Goal: Transaction & Acquisition: Purchase product/service

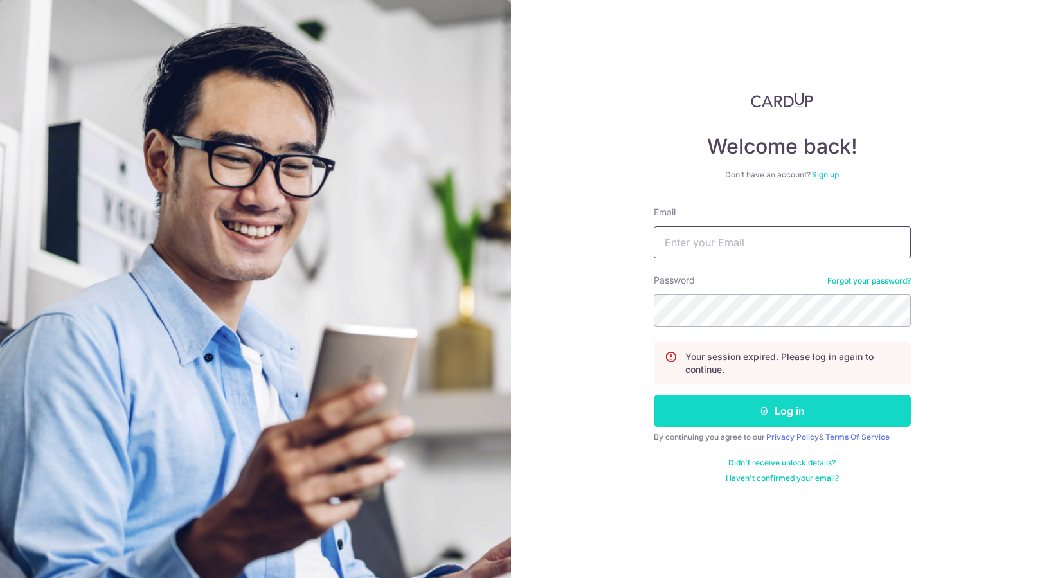
type input "[EMAIL_ADDRESS][DOMAIN_NAME]"
click at [776, 420] on button "Log in" at bounding box center [782, 411] width 257 height 32
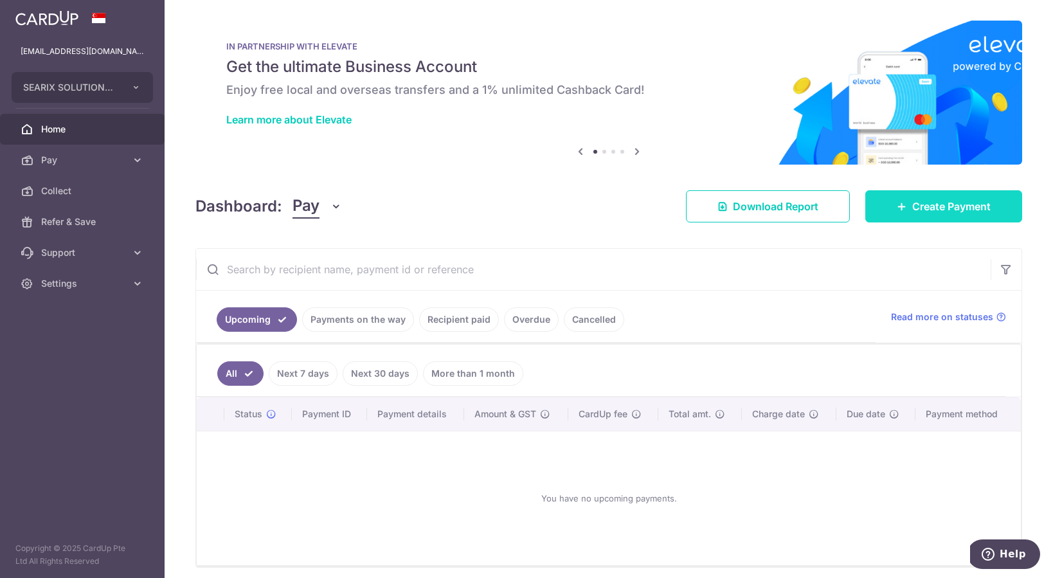
click at [912, 201] on span "Create Payment" at bounding box center [951, 206] width 78 height 15
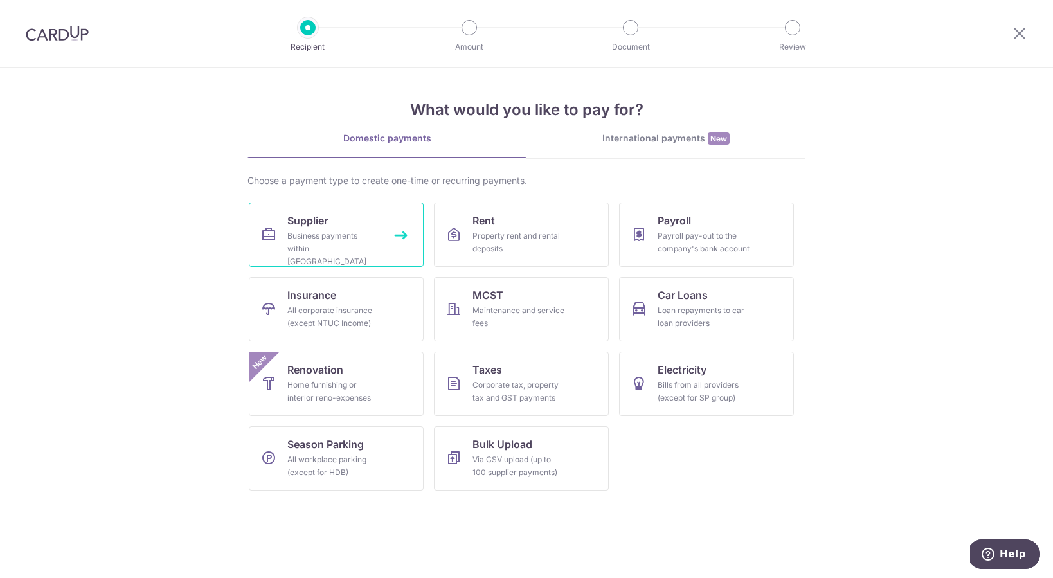
click at [379, 230] on div "Business payments within Singapore" at bounding box center [333, 249] width 93 height 39
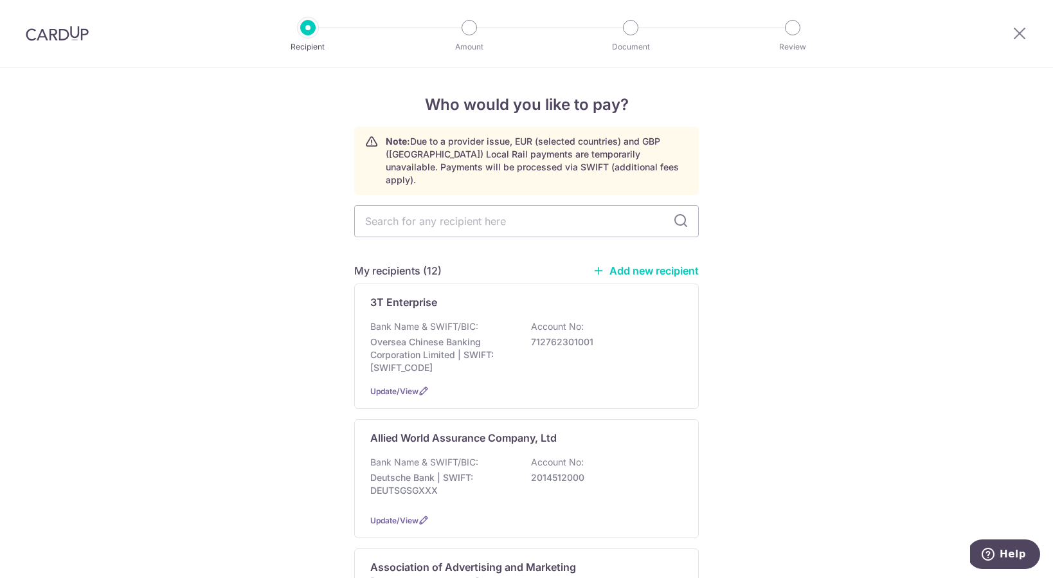
click at [633, 264] on link "Add new recipient" at bounding box center [646, 270] width 106 height 13
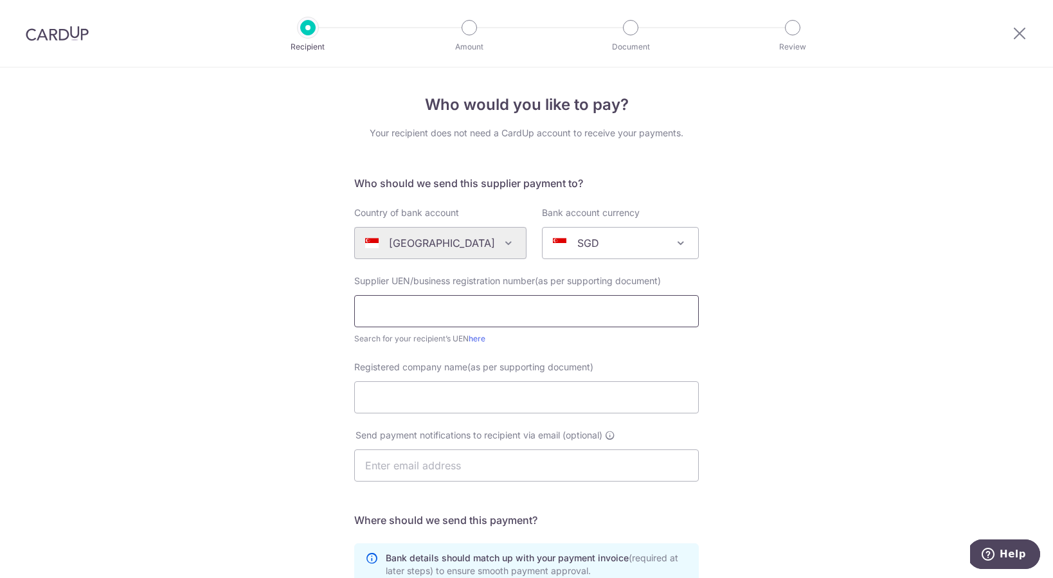
click at [644, 301] on input "text" at bounding box center [526, 311] width 345 height 32
paste input "200310786R"
type input "200310786R"
click at [487, 395] on input "Registered company name(as per supporting document)" at bounding box center [526, 397] width 345 height 32
type input "Comtrol Solutions (S) Pte Ltd"
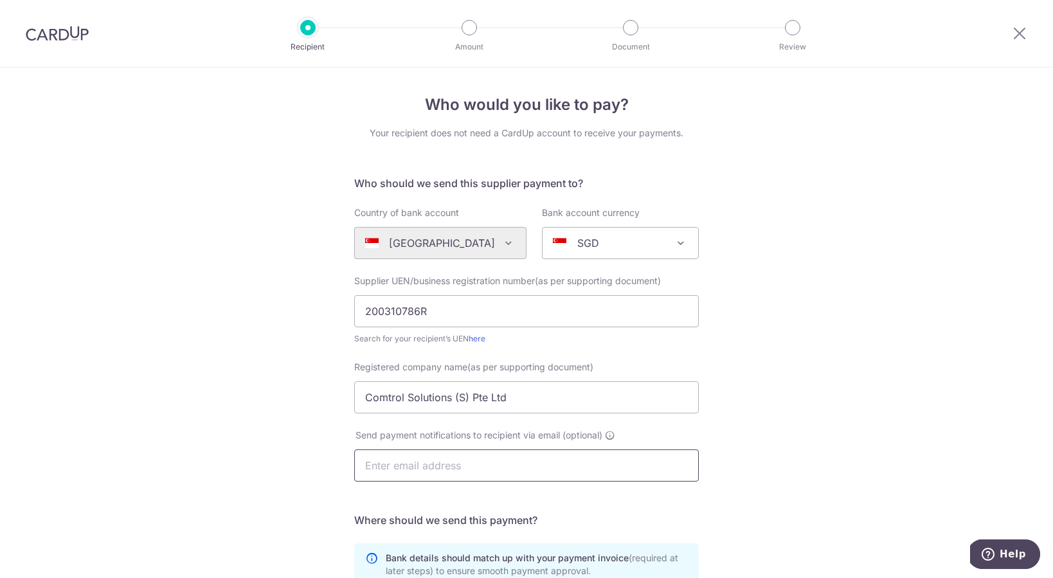
paste input "finance@comtrolsolutions.com"
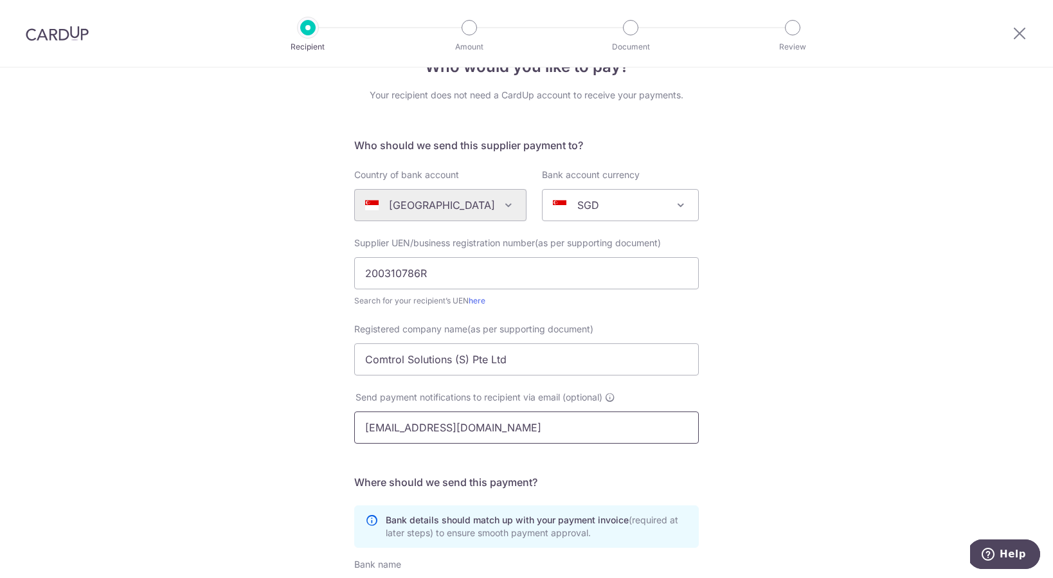
scroll to position [144, 0]
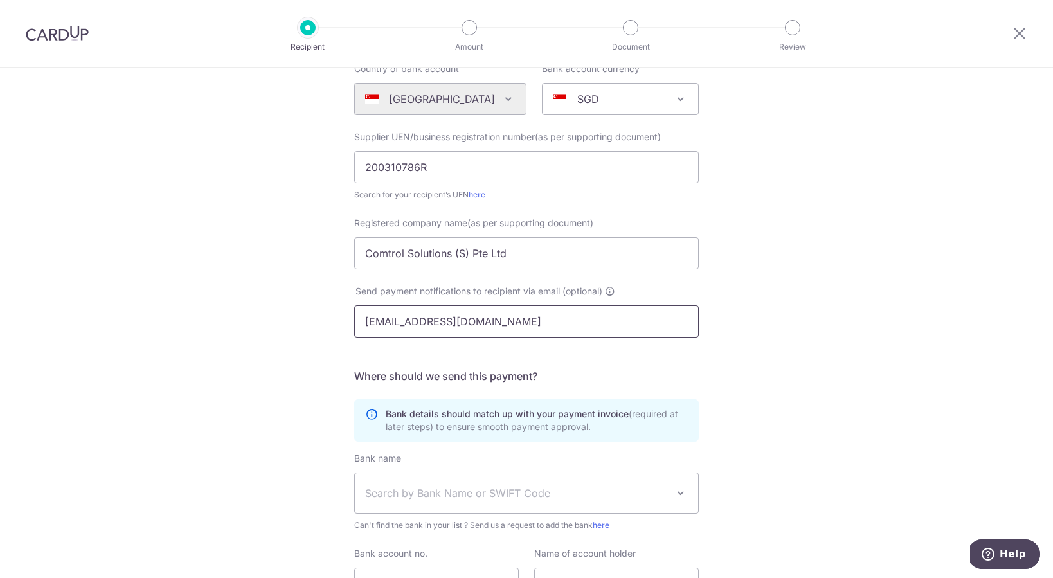
type input "finance@comtrolsolutions.com"
click at [505, 496] on span "Search by Bank Name or SWIFT Code" at bounding box center [516, 492] width 302 height 15
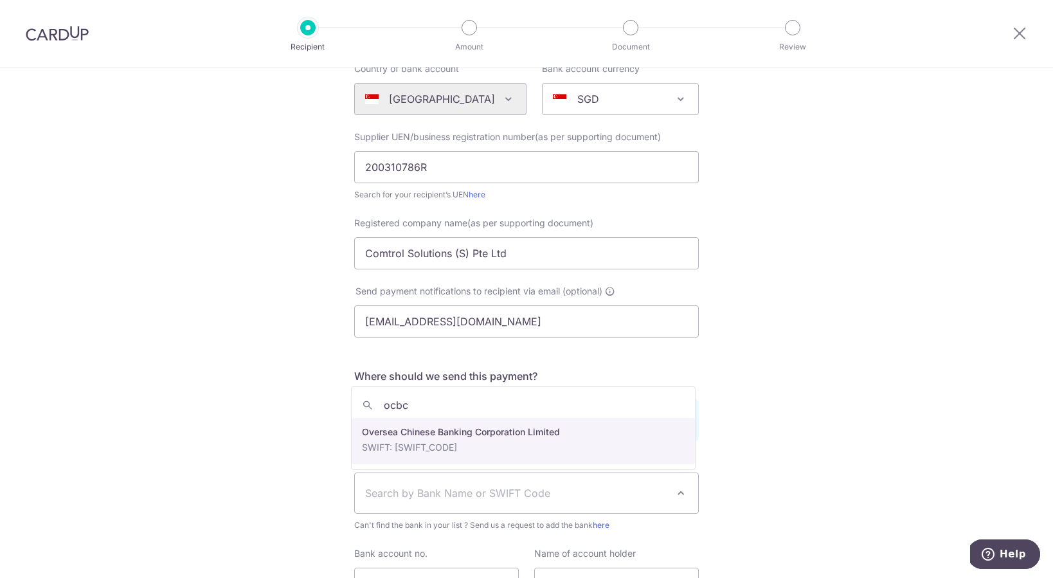
type input "ocbc"
select select "12"
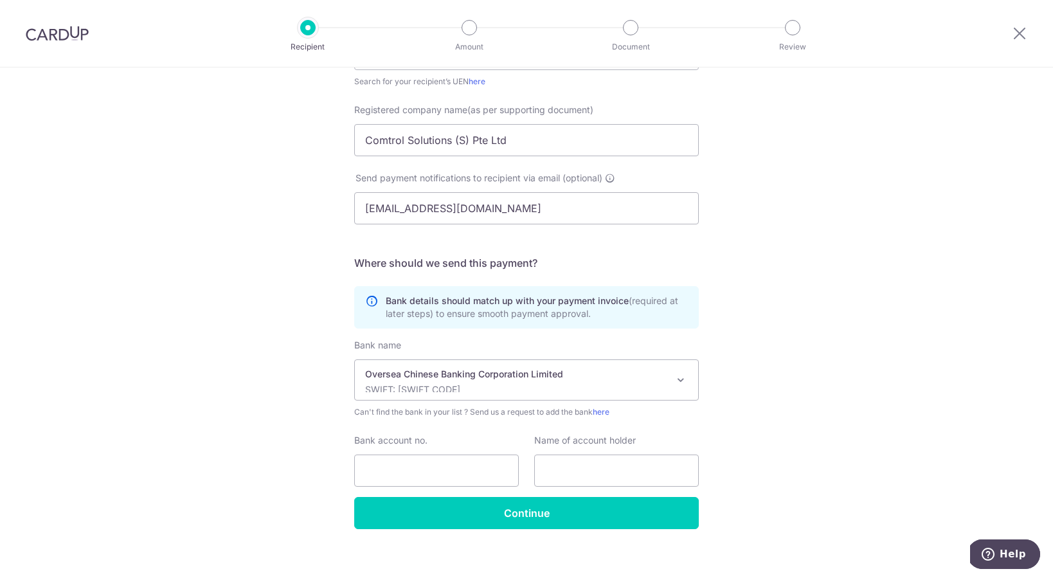
scroll to position [269, 0]
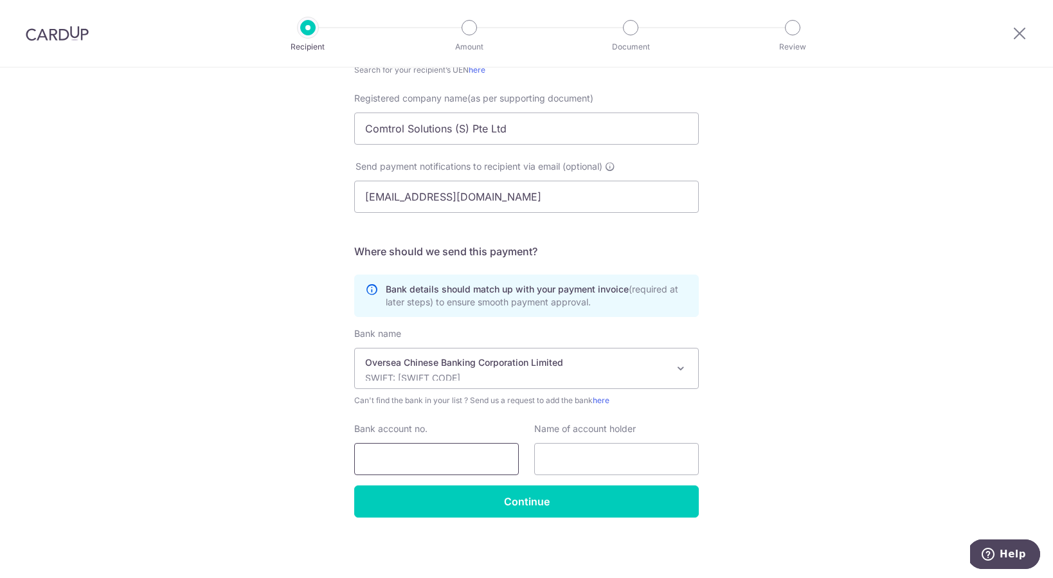
click at [421, 454] on input "Bank account no." at bounding box center [436, 459] width 165 height 32
paste input "550-708812-001"
click at [379, 466] on input "550-708812-001" at bounding box center [436, 459] width 165 height 32
type input "550708812001"
paste input "Comtrol Solutions (S) Pte Ltd"
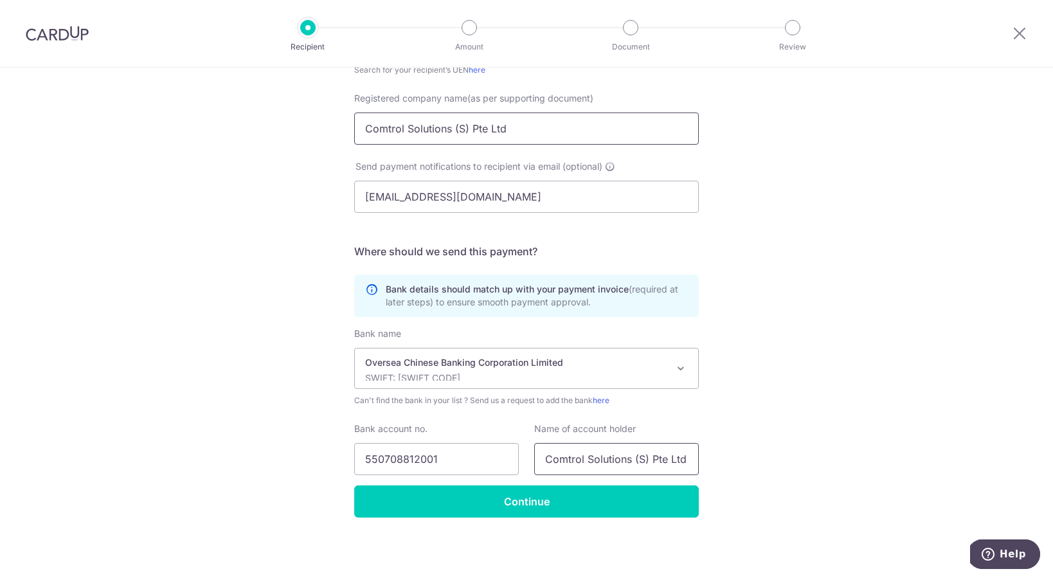
type input "Comtrol Solutions (S) Pte Ltd"
click at [585, 135] on input "Comtrol Solutions (S) Pte Ltd" at bounding box center [526, 129] width 345 height 32
click at [871, 296] on div "Who would you like to pay? Your recipient does not need a CardUp account to rec…" at bounding box center [526, 188] width 1053 height 779
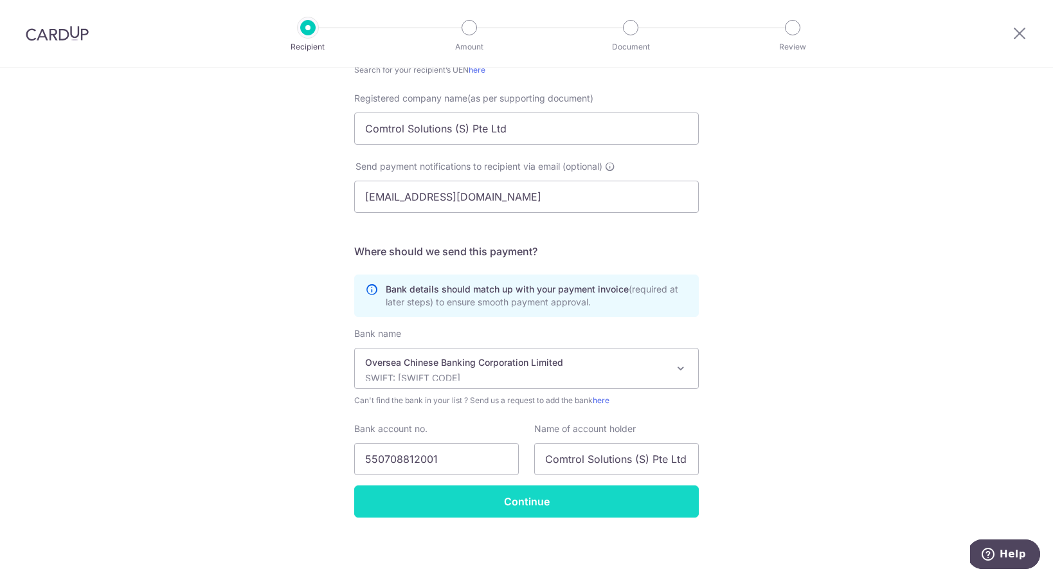
click at [619, 505] on input "Continue" at bounding box center [526, 501] width 345 height 32
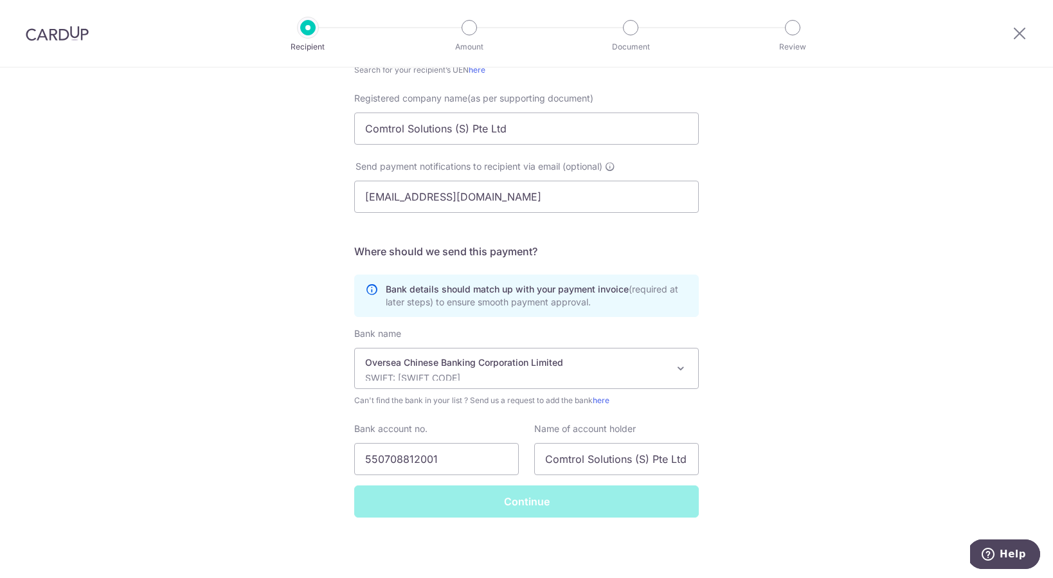
scroll to position [0, 0]
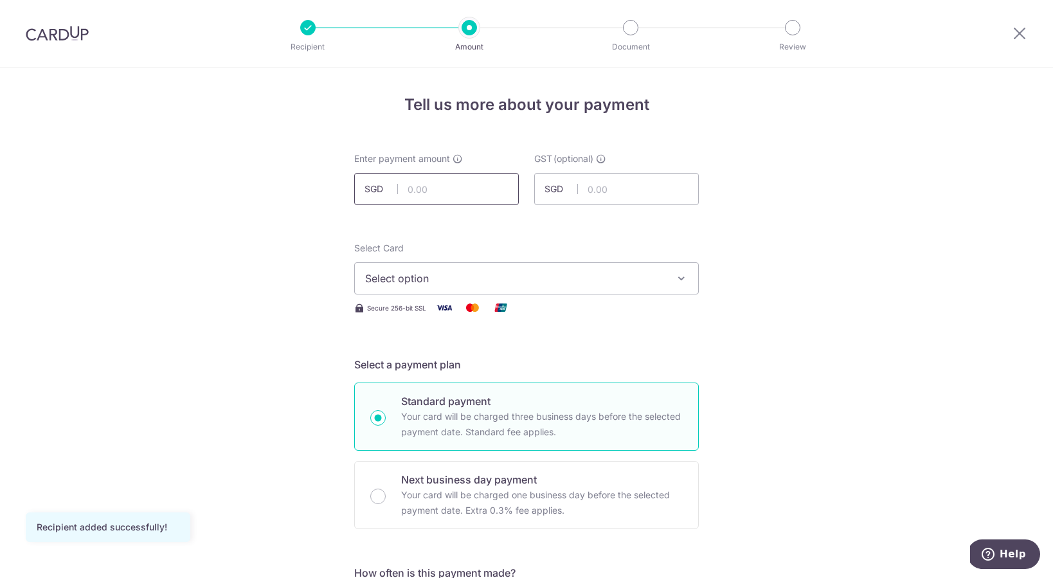
click at [466, 190] on input "text" at bounding box center [436, 189] width 165 height 32
type input "2,252.00"
type input "202.68"
click at [503, 278] on span "Select option" at bounding box center [515, 278] width 300 height 15
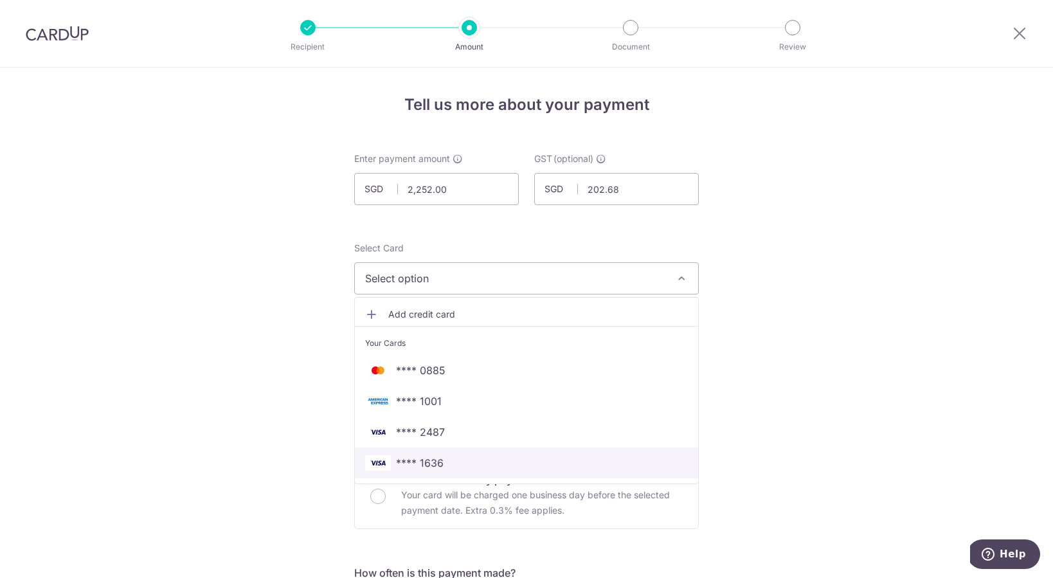
click at [415, 459] on span "**** 1636" at bounding box center [420, 462] width 48 height 15
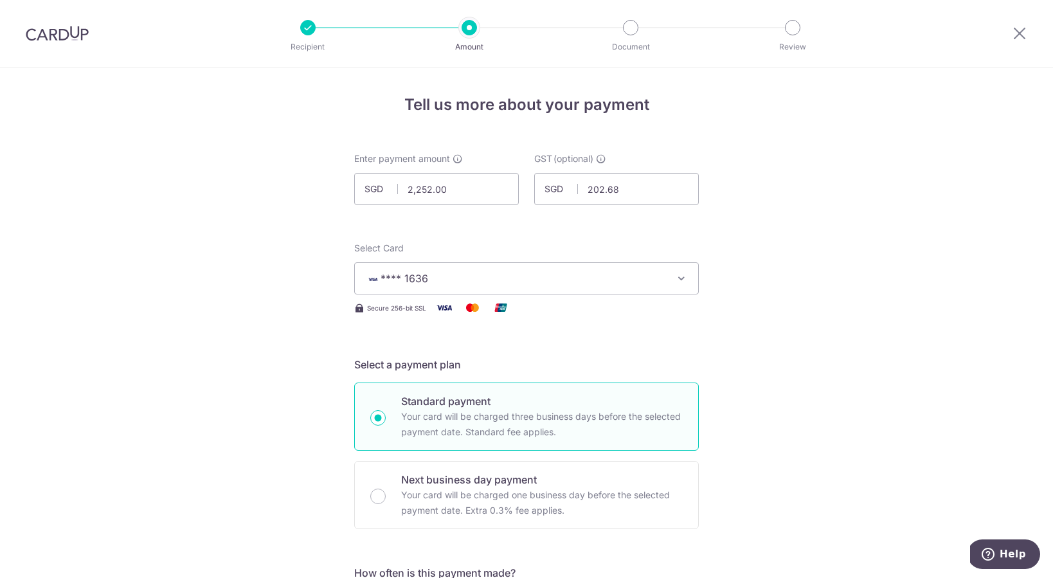
scroll to position [251, 0]
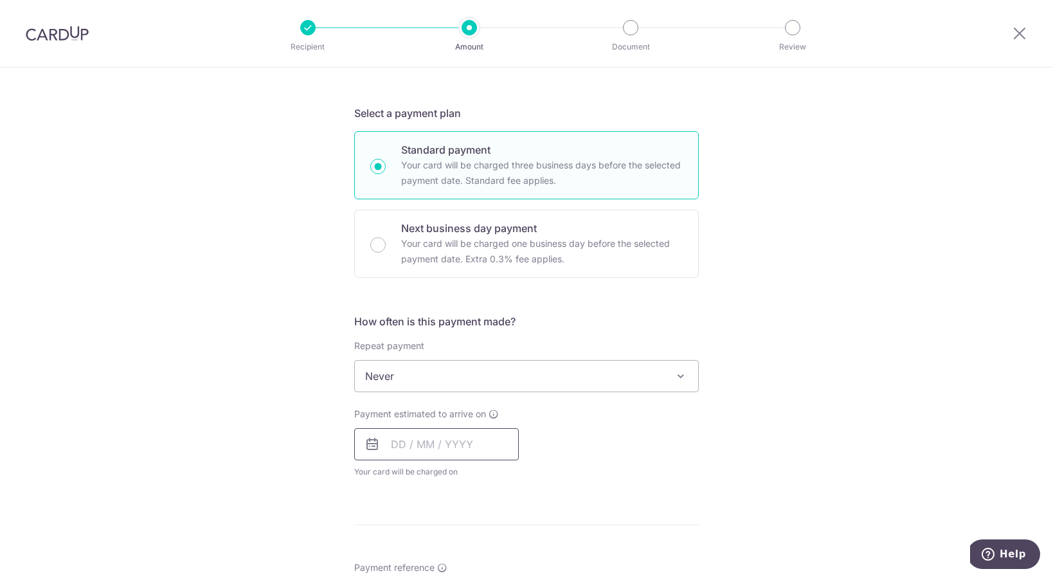
click at [416, 440] on input "text" at bounding box center [436, 444] width 165 height 32
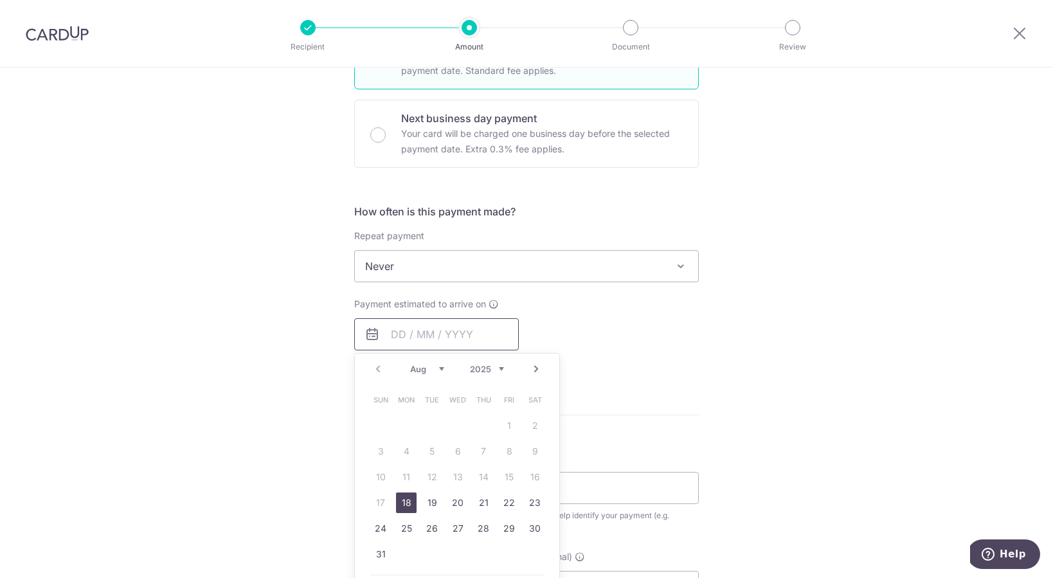
scroll to position [572, 0]
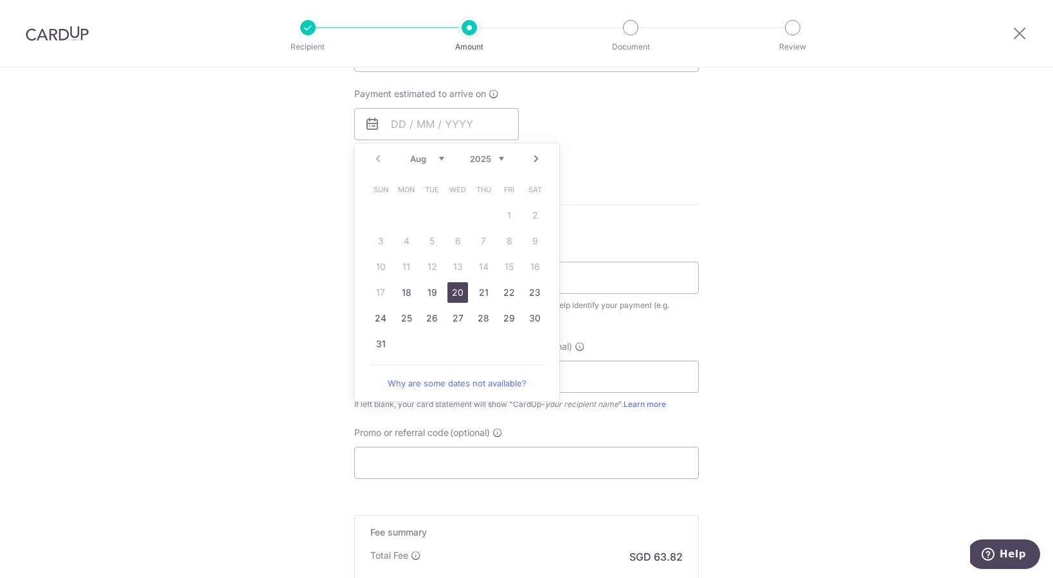
click at [448, 290] on link "20" at bounding box center [458, 292] width 21 height 21
type input "[DATE]"
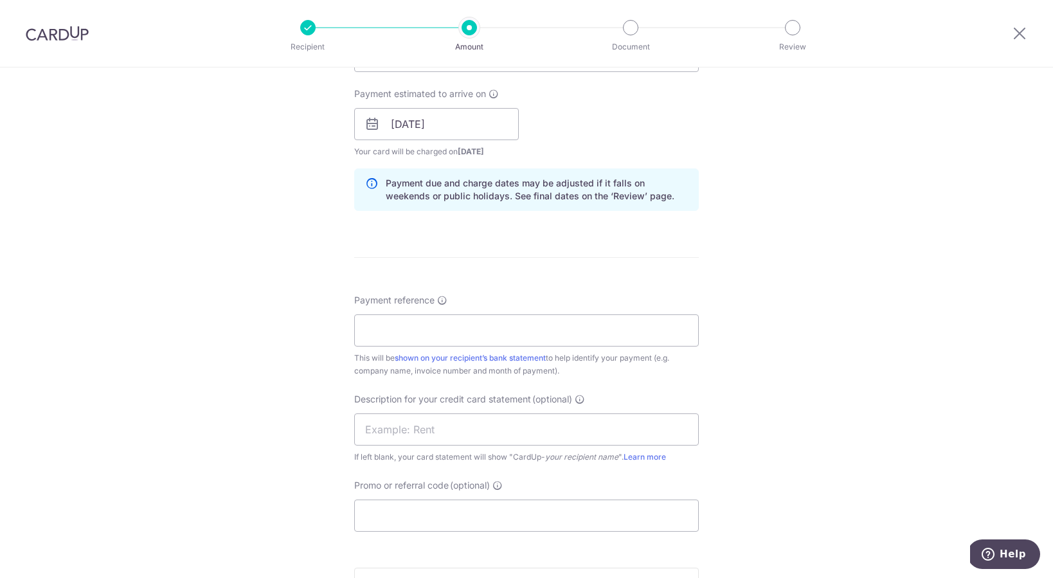
click at [601, 273] on form "Enter payment amount SGD 2,252.00 2252.00 GST (optional) SGD 202.68 202.68 Reci…" at bounding box center [526, 159] width 345 height 1157
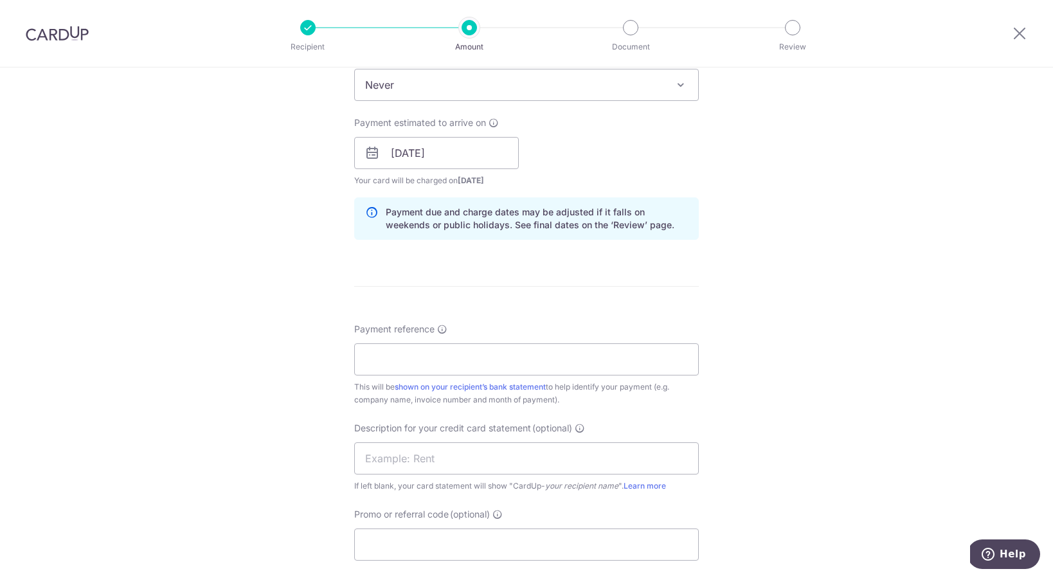
scroll to position [574, 0]
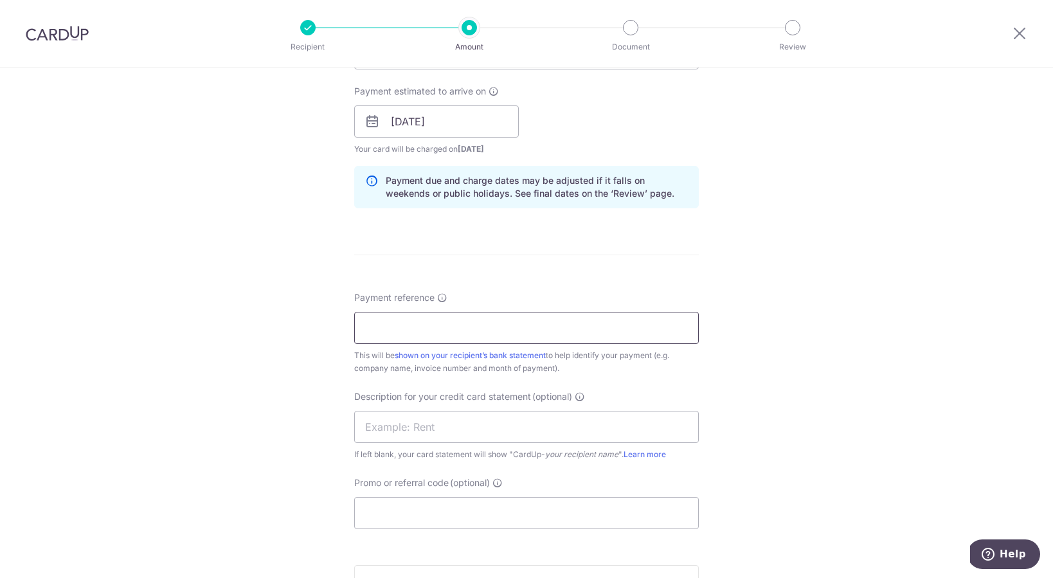
click at [561, 332] on input "Payment reference" at bounding box center [526, 328] width 345 height 32
paste input "04930"
type input "Searix 04930"
type input "C"
click at [457, 424] on input "Zebra Comtrol" at bounding box center [526, 427] width 345 height 32
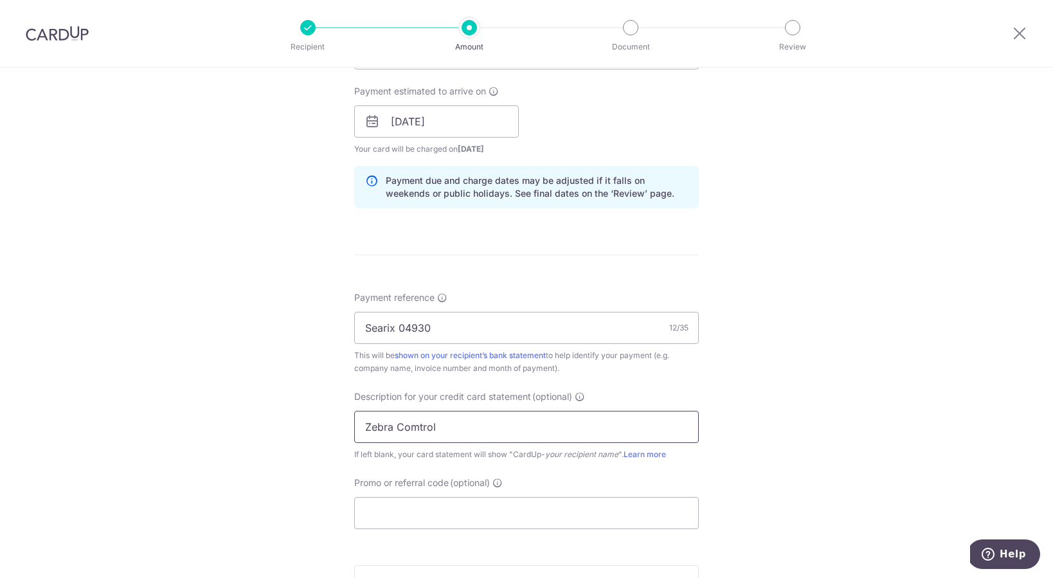
paste input "0"
click at [788, 439] on div "Tell us more about your payment Enter payment amount SGD 2,252.00 2252.00 GST (…" at bounding box center [526, 144] width 1053 height 1302
click at [403, 433] on input "Zebra Comtrol 0" at bounding box center [526, 427] width 345 height 32
drag, startPoint x: 403, startPoint y: 433, endPoint x: 416, endPoint y: 425, distance: 15.3
click at [416, 425] on input "Zebra Comtrol 0" at bounding box center [526, 427] width 345 height 32
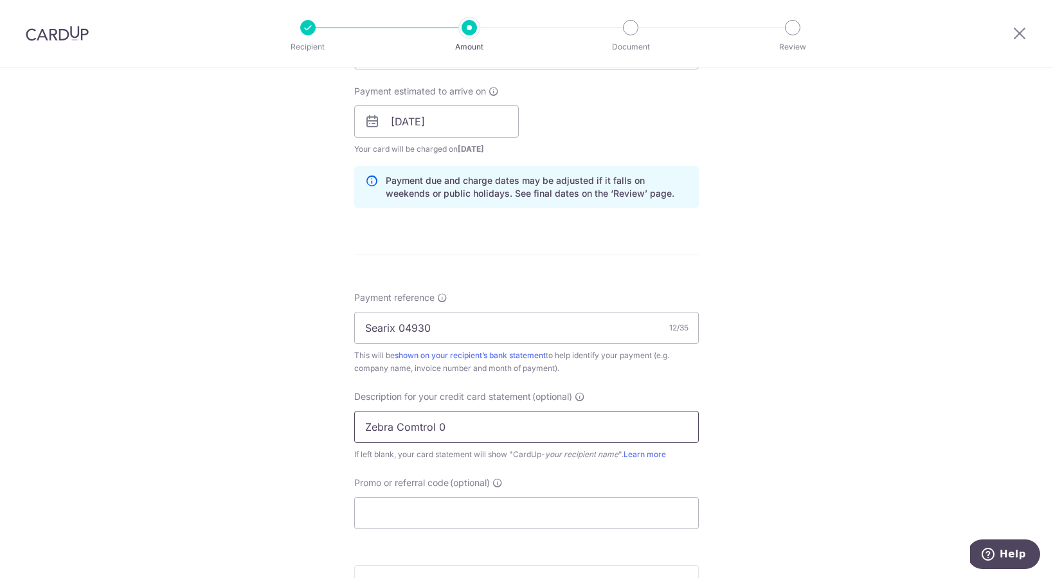
paste input "0493"
type input "Zebra 04930"
click at [801, 424] on div "Tell us more about your payment Enter payment amount SGD 2,252.00 2252.00 GST (…" at bounding box center [526, 144] width 1053 height 1302
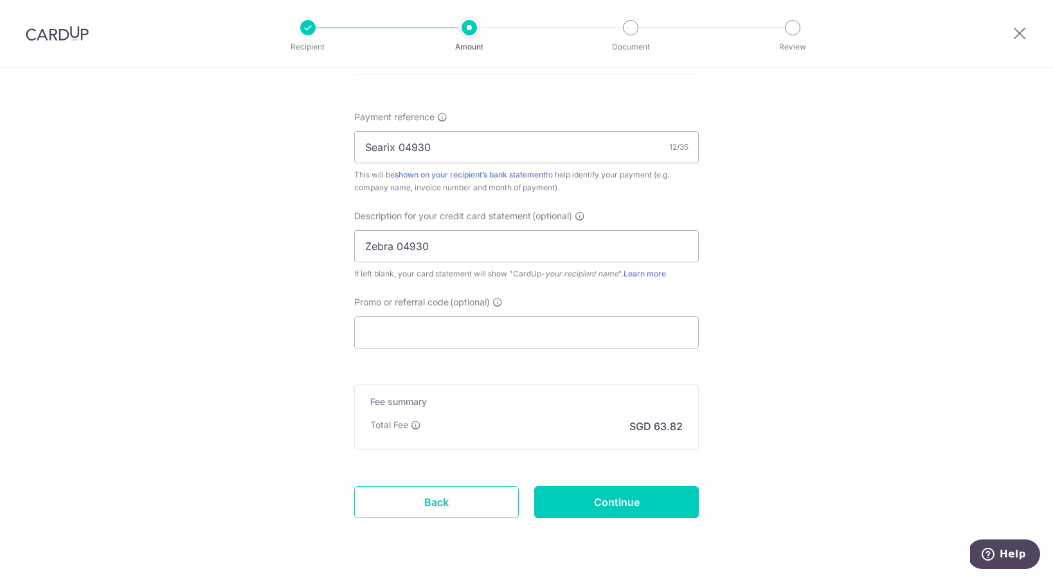
scroll to position [773, 0]
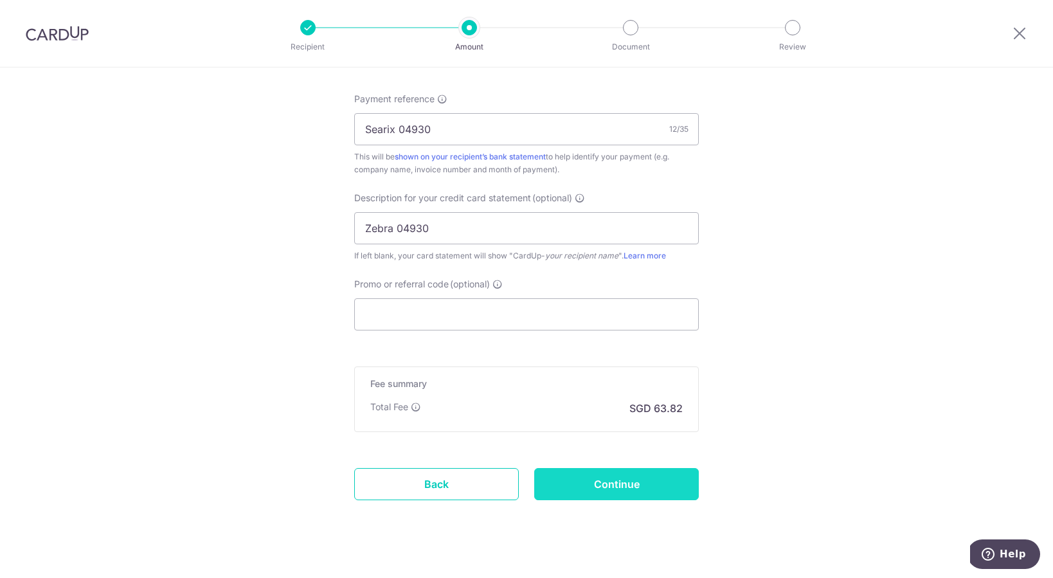
click at [610, 485] on input "Continue" at bounding box center [616, 484] width 165 height 32
type input "Create Schedule"
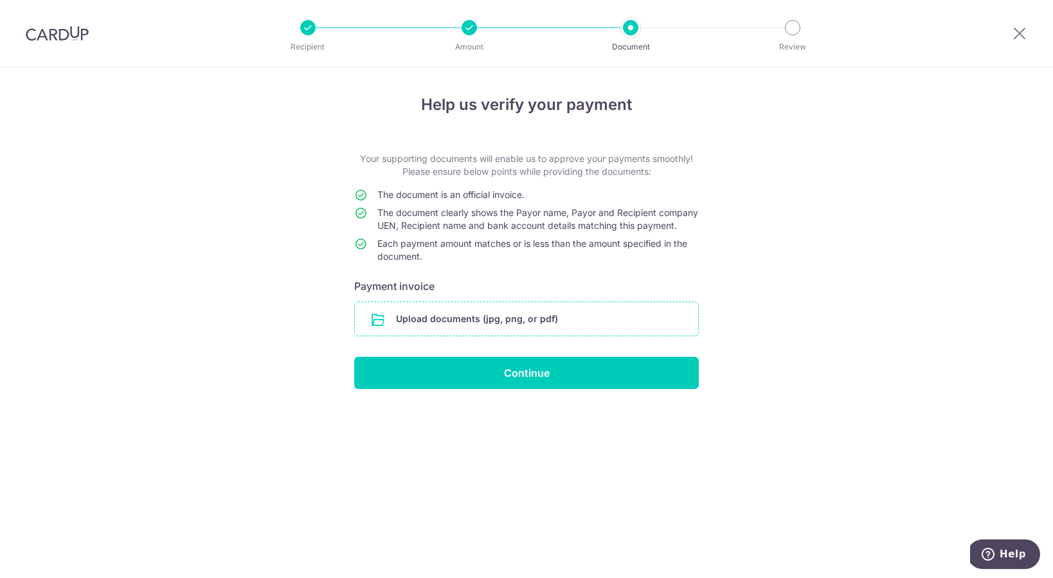
click at [498, 331] on input "file" at bounding box center [526, 318] width 343 height 33
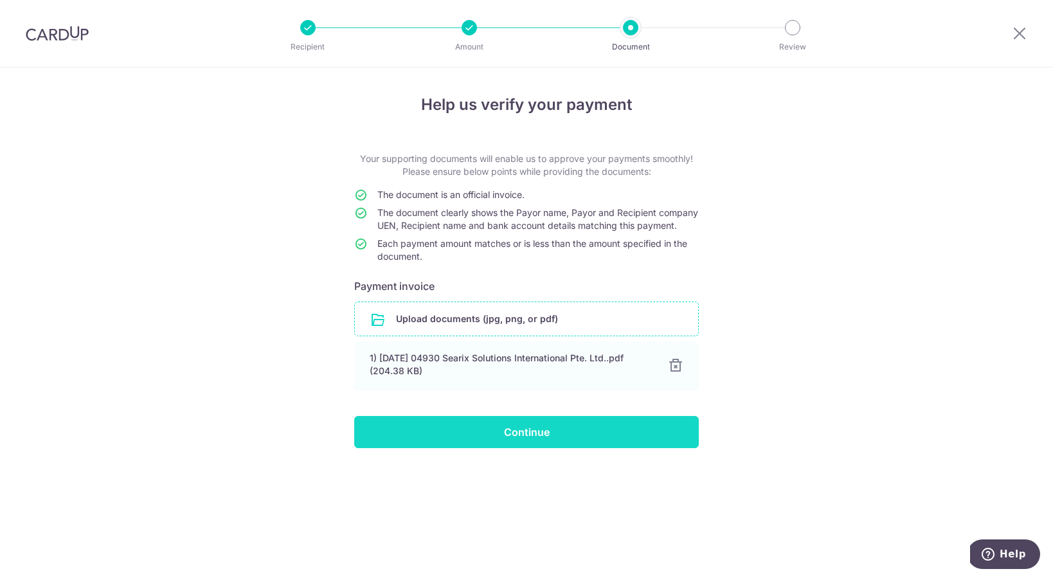
click at [483, 448] on input "Continue" at bounding box center [526, 432] width 345 height 32
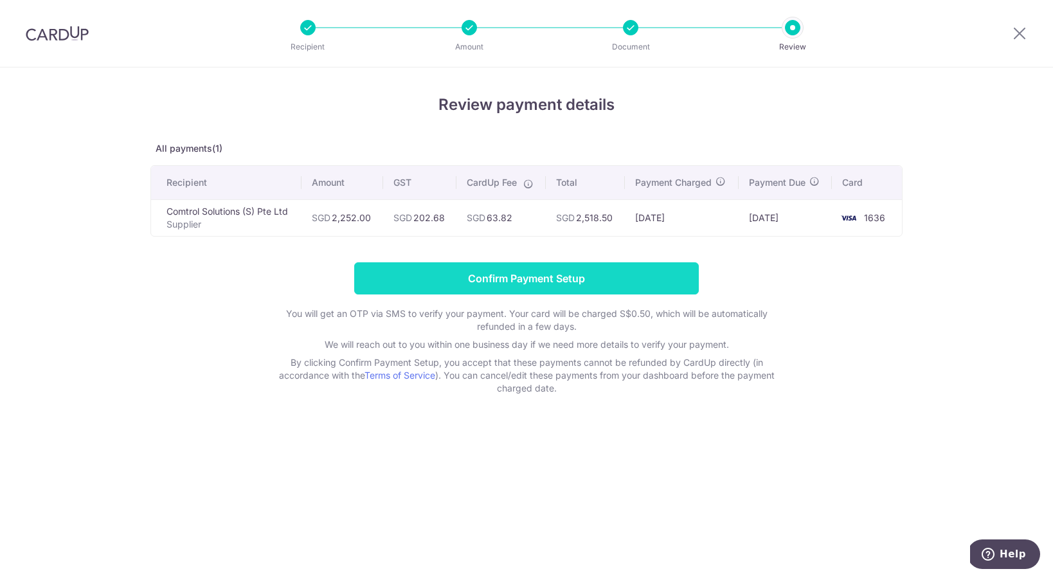
click at [498, 278] on input "Confirm Payment Setup" at bounding box center [526, 278] width 345 height 32
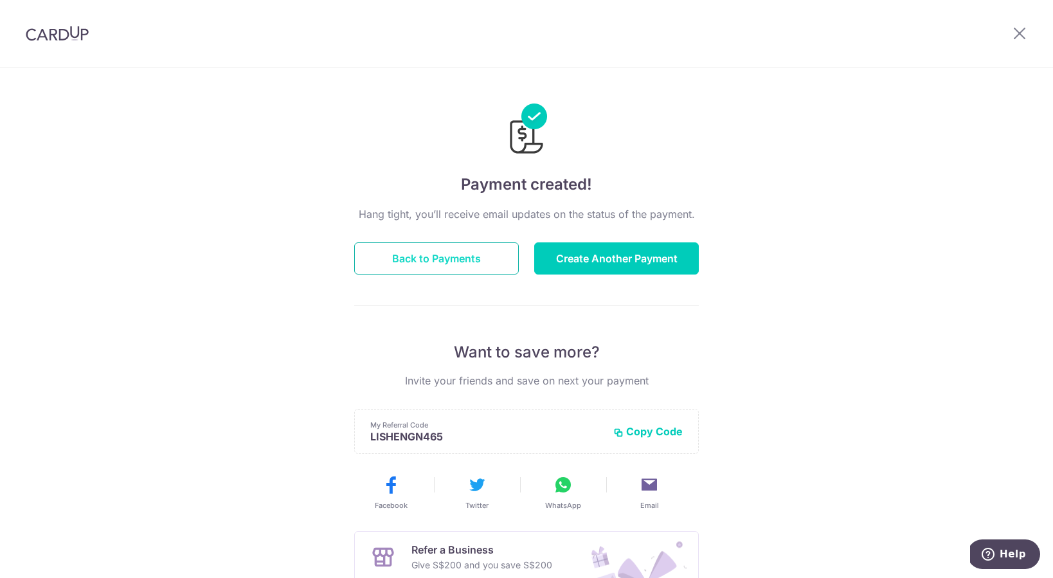
click at [452, 265] on button "Back to Payments" at bounding box center [436, 258] width 165 height 32
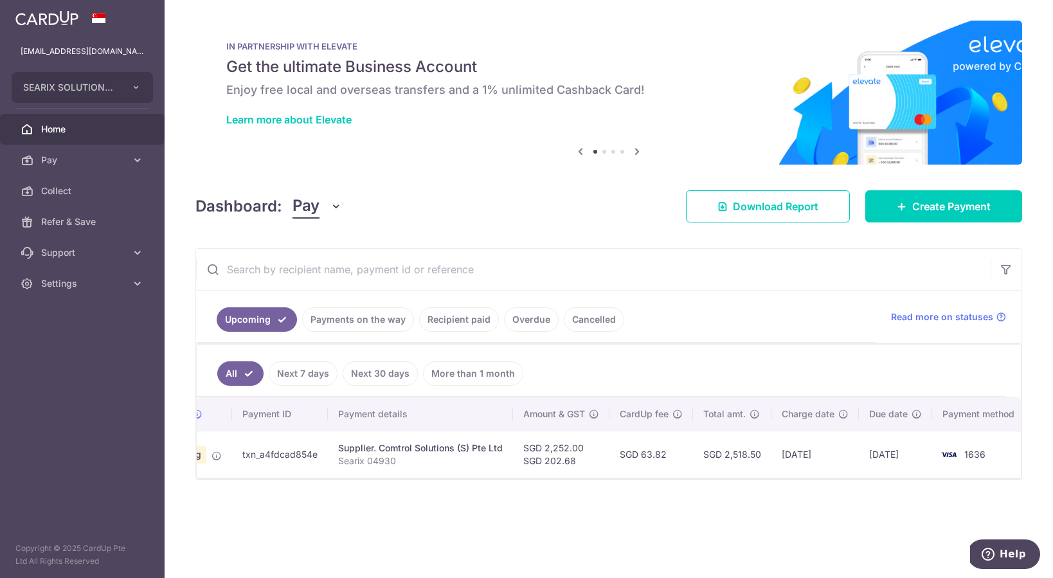
scroll to position [0, 75]
